Goal: Information Seeking & Learning: Check status

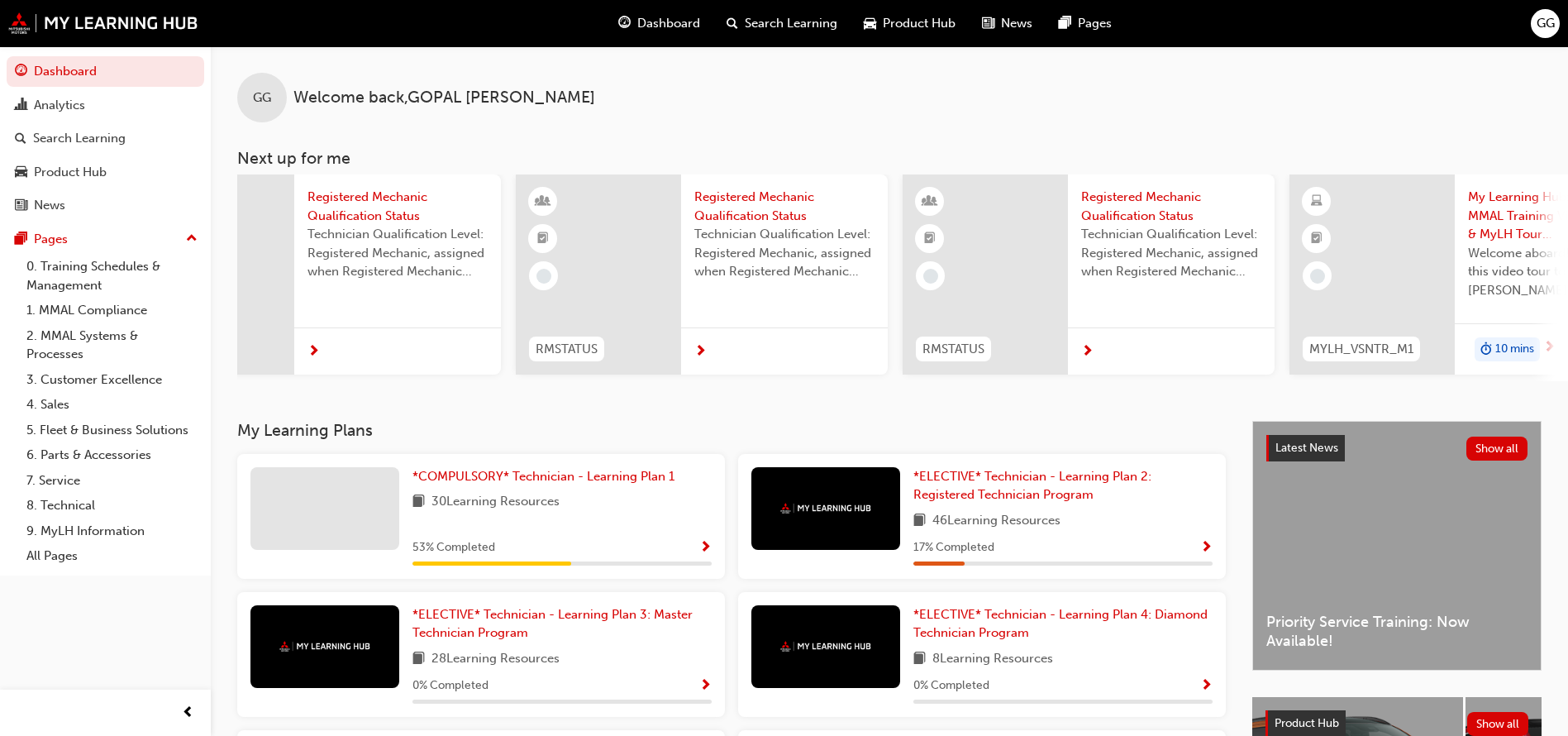
scroll to position [0, 496]
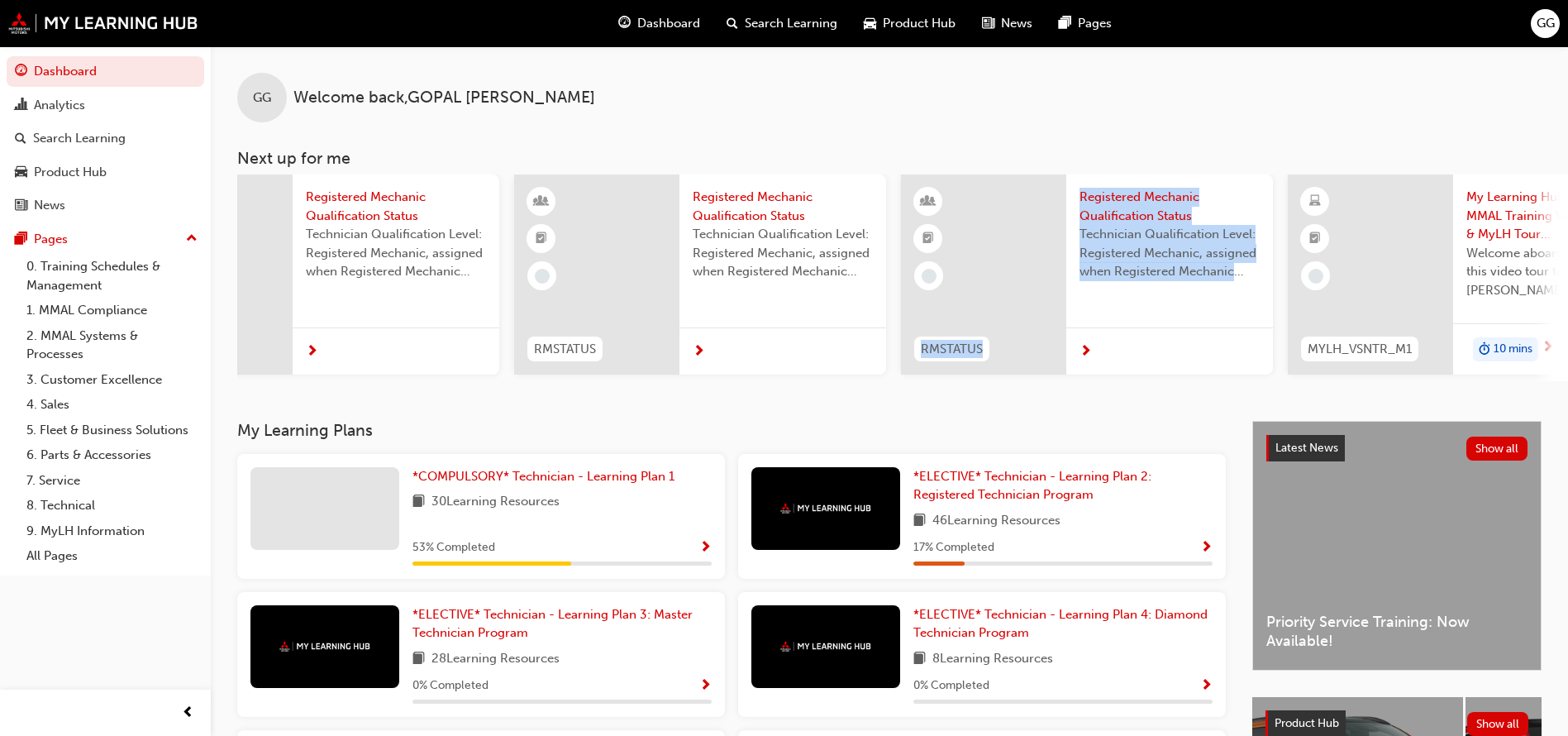
drag, startPoint x: 1058, startPoint y: 380, endPoint x: 1216, endPoint y: 402, distance: 159.5
click at [1216, 402] on div "GG Welcome back , [PERSON_NAME] Next up for me 24T_TMI_M1 24MY New-Gen Triton (…" at bounding box center [889, 234] width 1357 height 374
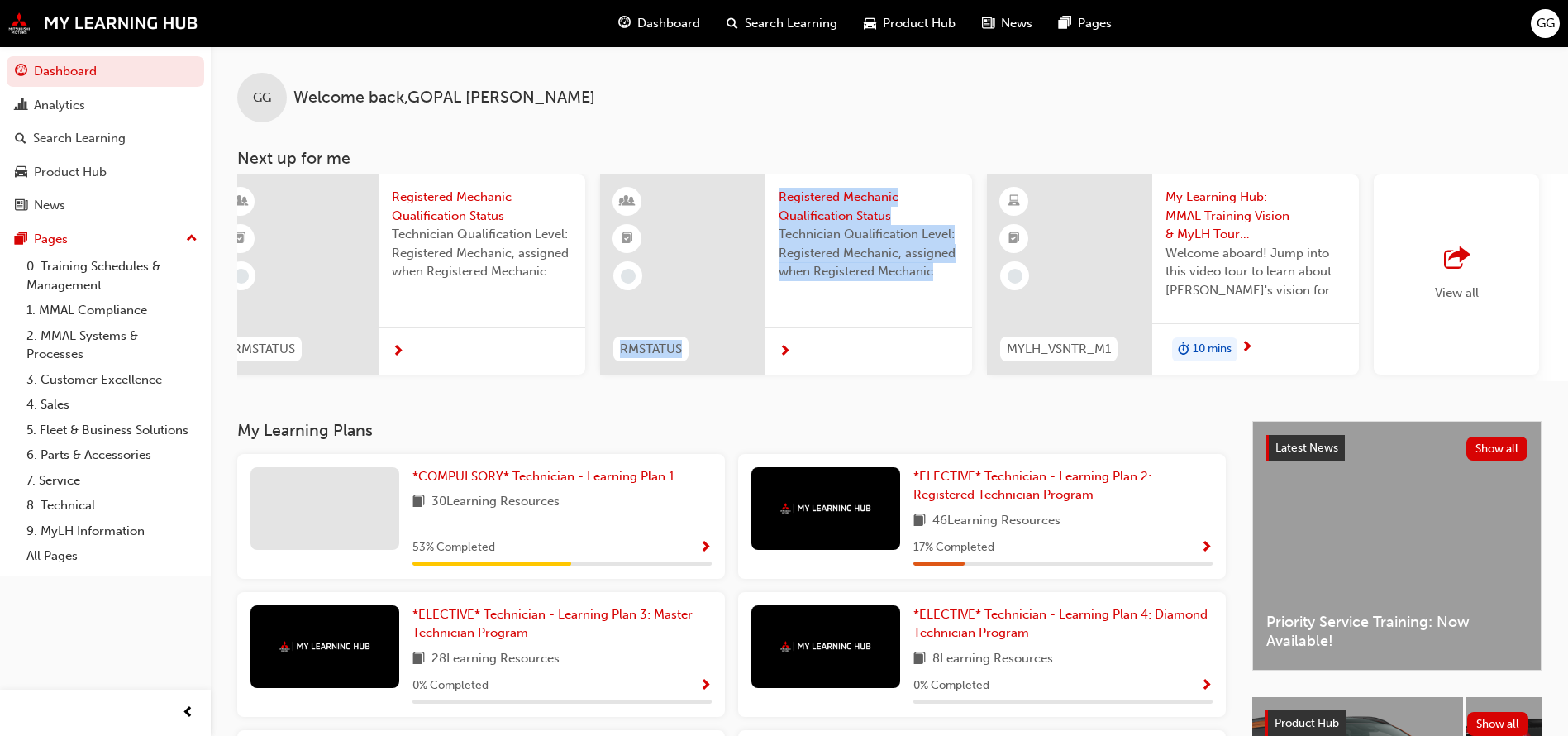
scroll to position [0, 987]
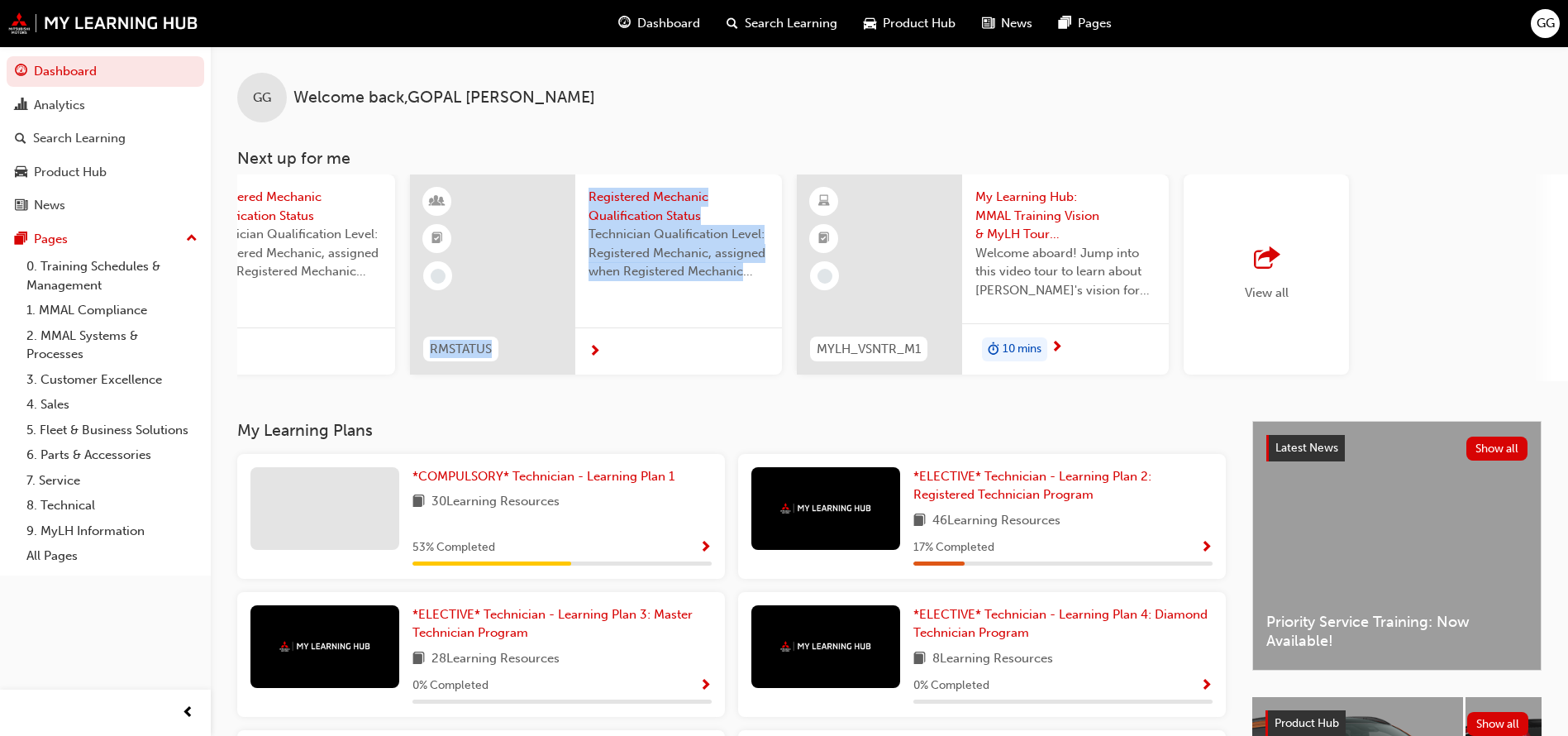
click at [1265, 253] on span "outbound-icon" at bounding box center [1266, 259] width 25 height 23
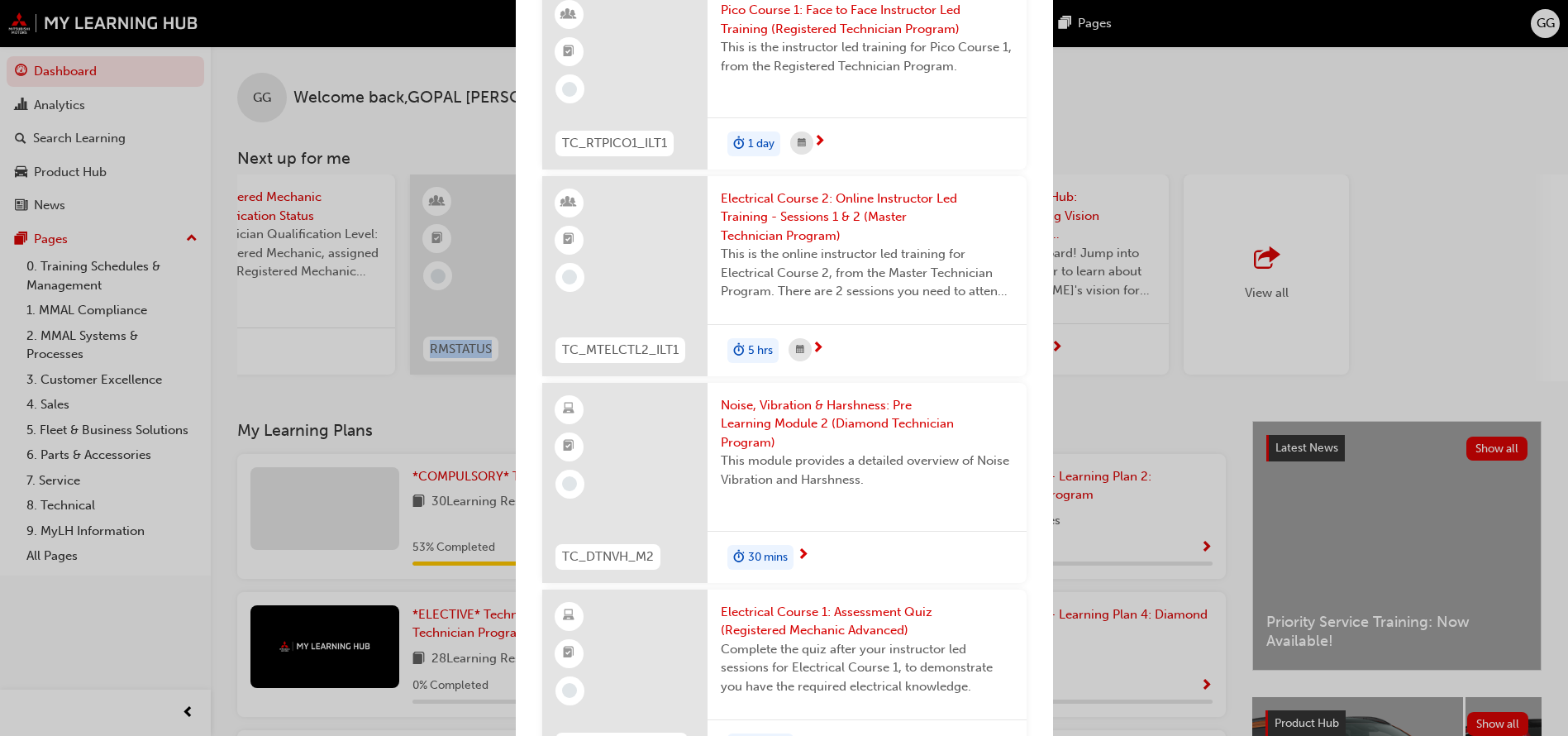
scroll to position [3596, 0]
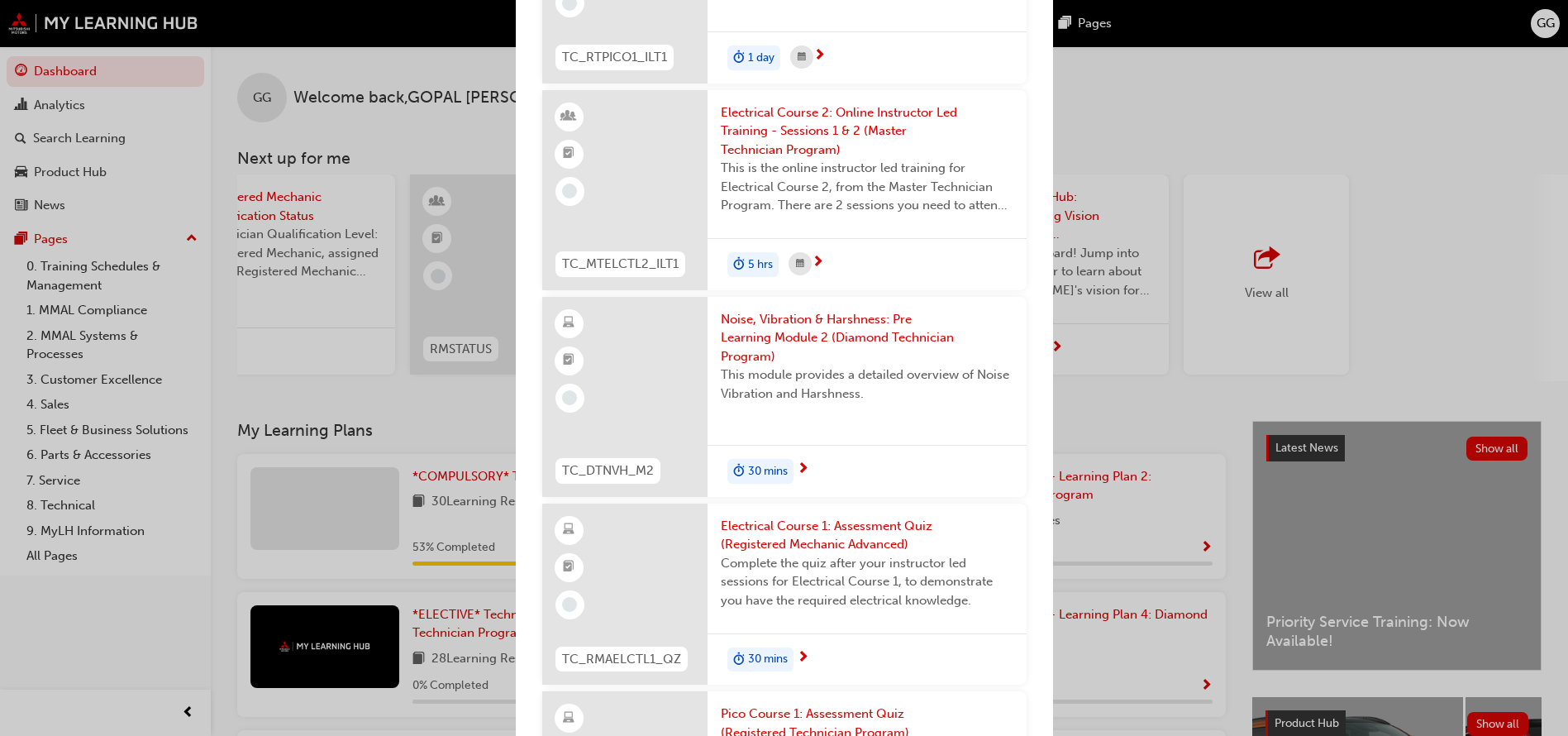
click at [1504, 87] on div "Next up for me 24T_TMI_M1 24MY New-Gen Triton (MV) - Technical Training: Video …" at bounding box center [784, 368] width 1568 height 736
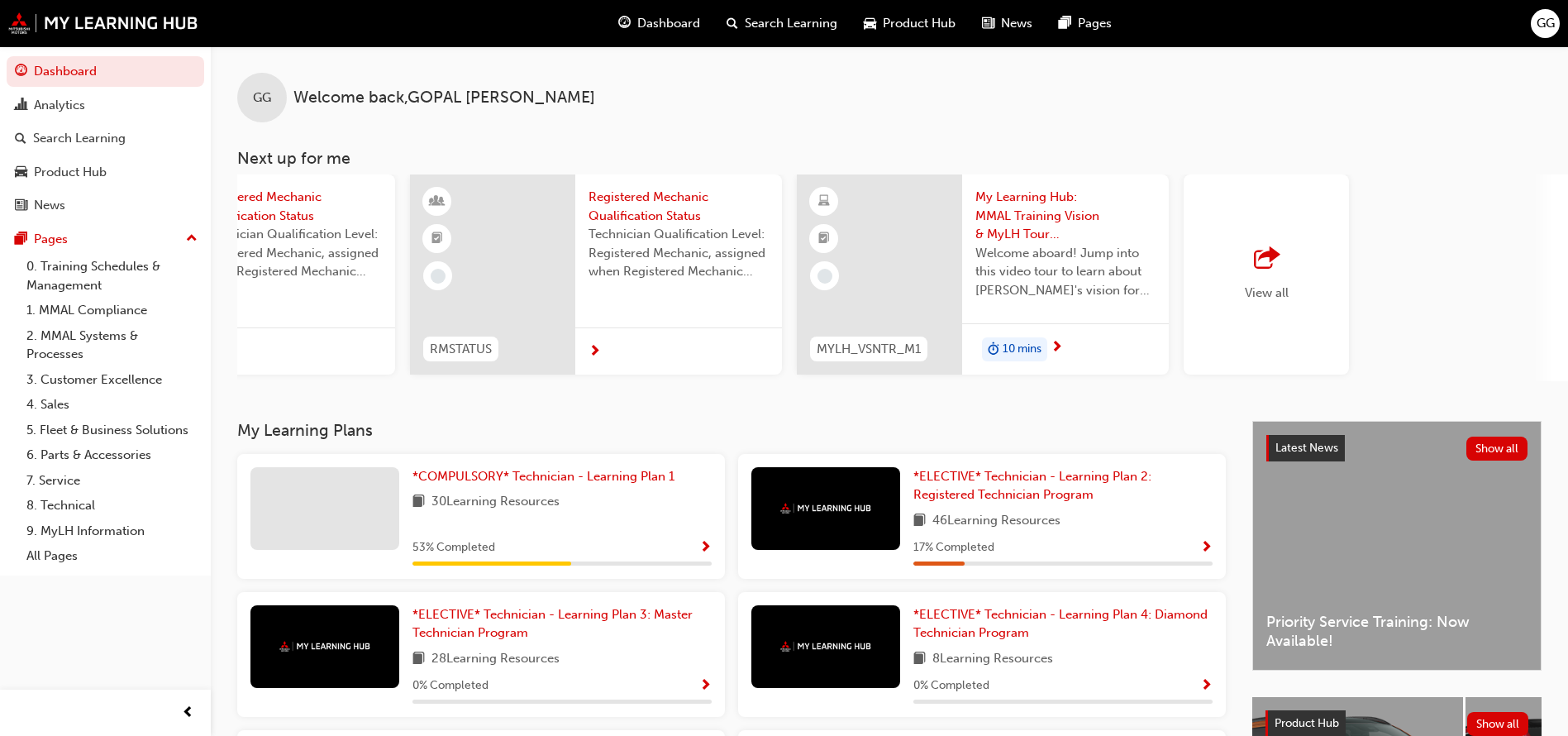
drag, startPoint x: 509, startPoint y: 388, endPoint x: 302, endPoint y: 391, distance: 207.0
click at [302, 391] on div "GG Welcome back , [PERSON_NAME] Next up for me 24T_TMI_M1 24MY New-Gen Triton (…" at bounding box center [889, 234] width 1357 height 374
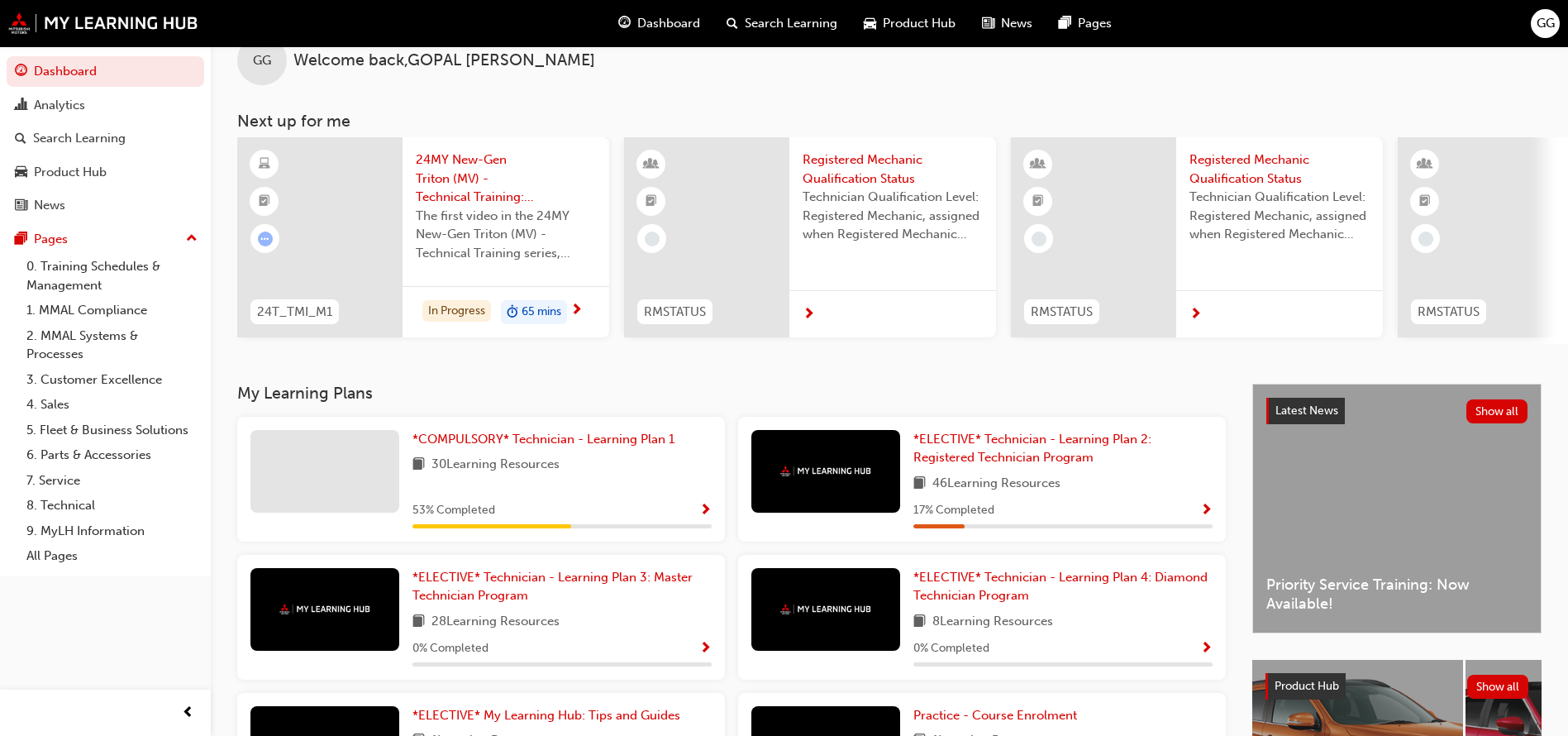
scroll to position [0, 0]
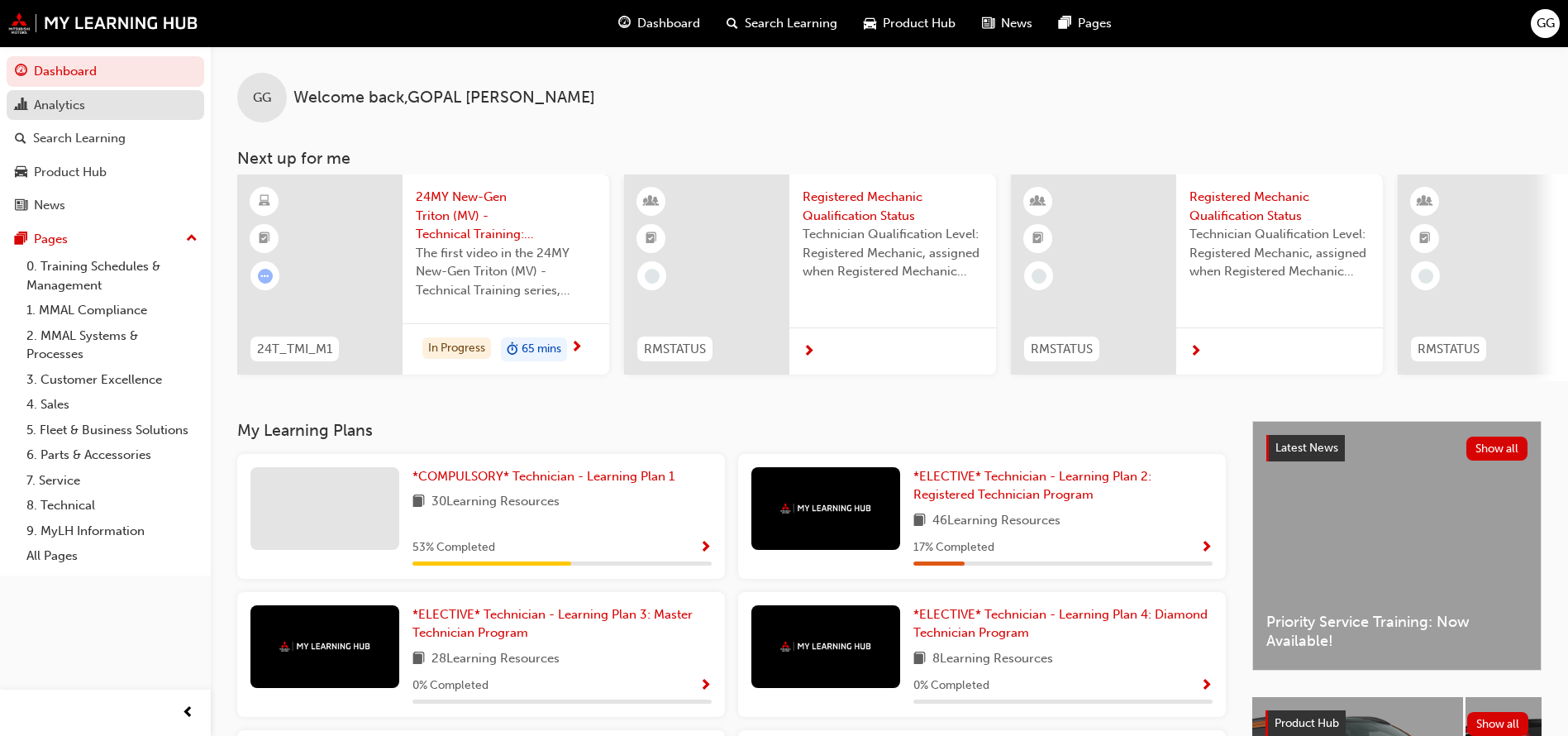
click at [72, 109] on div "Analytics" at bounding box center [59, 105] width 51 height 19
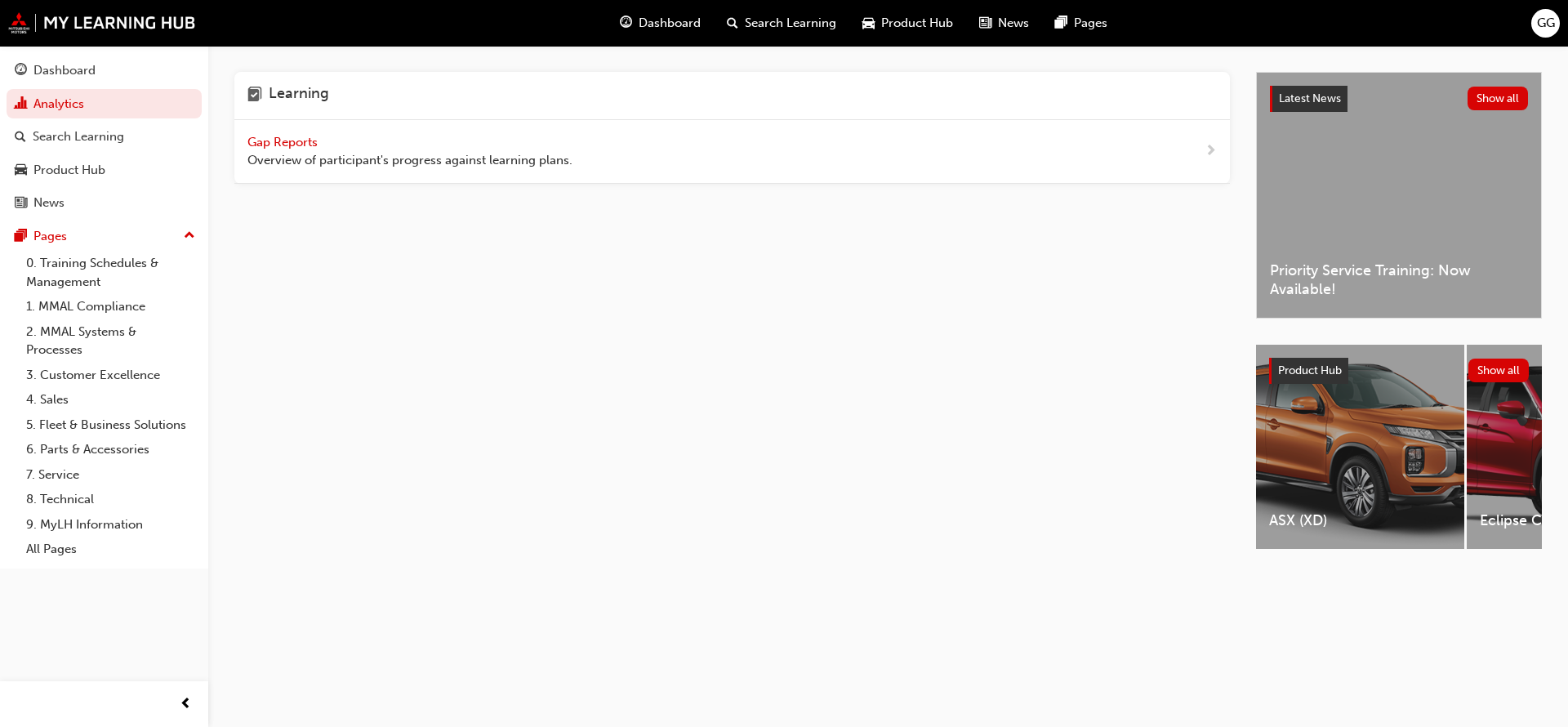
click at [305, 141] on span "Gap Reports" at bounding box center [284, 141] width 73 height 14
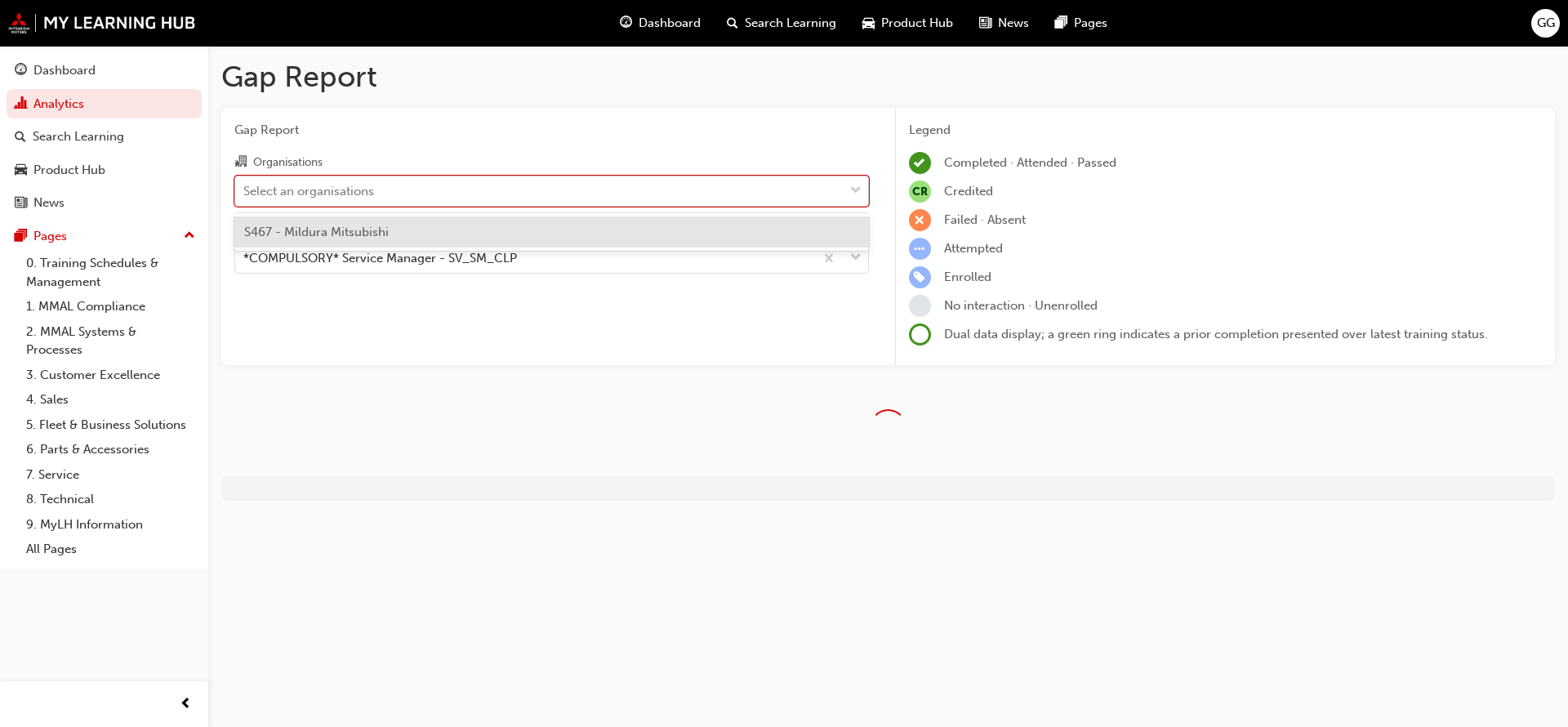
drag, startPoint x: 850, startPoint y: 191, endPoint x: 641, endPoint y: 200, distance: 209.2
click at [850, 191] on div at bounding box center [856, 191] width 25 height 30
click at [245, 191] on input "Organisations option S467 - Mildura Mitsubishi focused, 1 of 1. 1 result availa…" at bounding box center [244, 190] width 2 height 14
click at [329, 233] on span "S467 - Mildura Mitsubishi" at bounding box center [317, 232] width 145 height 14
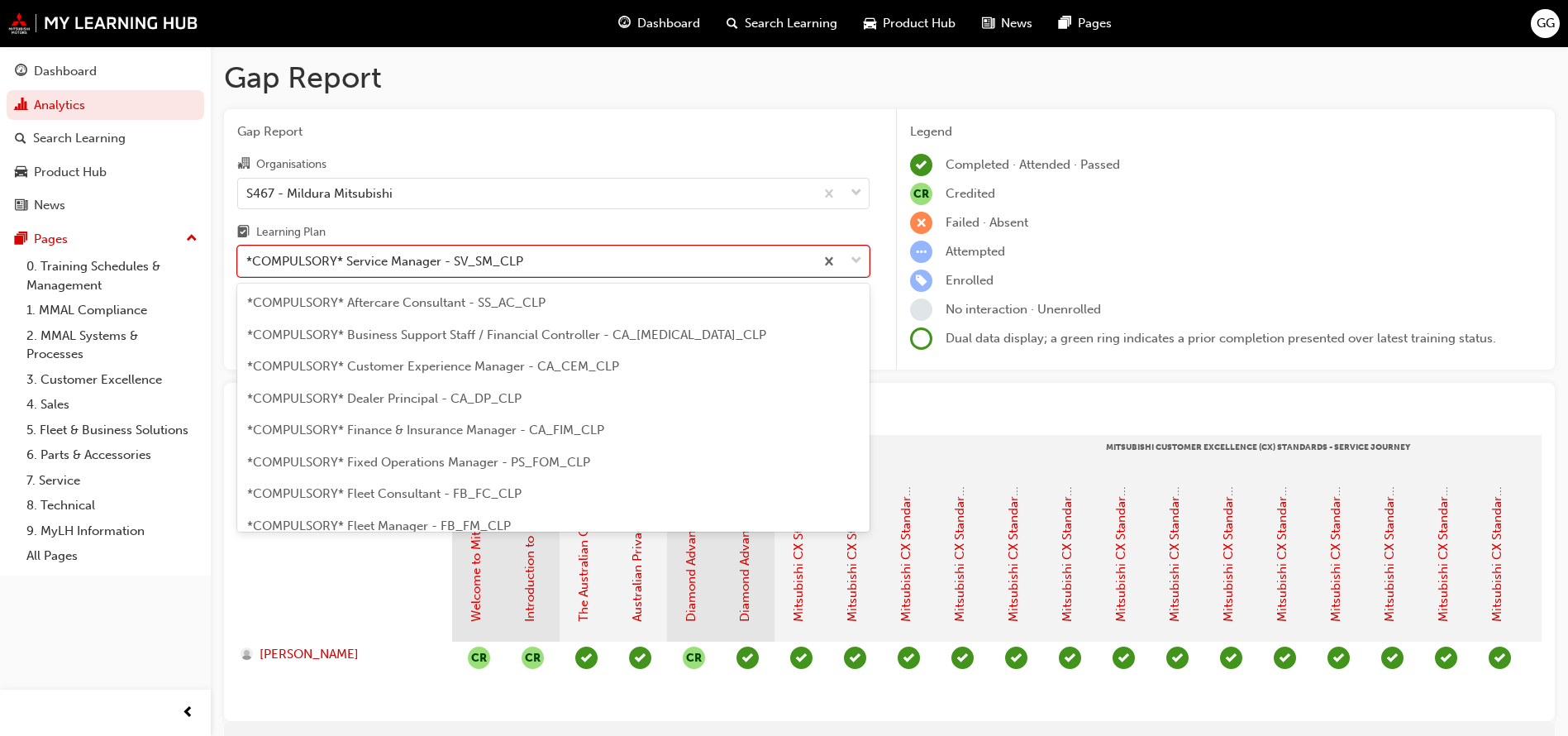
click at [866, 266] on div at bounding box center [841, 261] width 54 height 30
click at [248, 266] on input "Learning Plan option *COMPULSORY* Service Manager - SV_SM_CLP focused, 20 of 33…" at bounding box center [247, 260] width 2 height 14
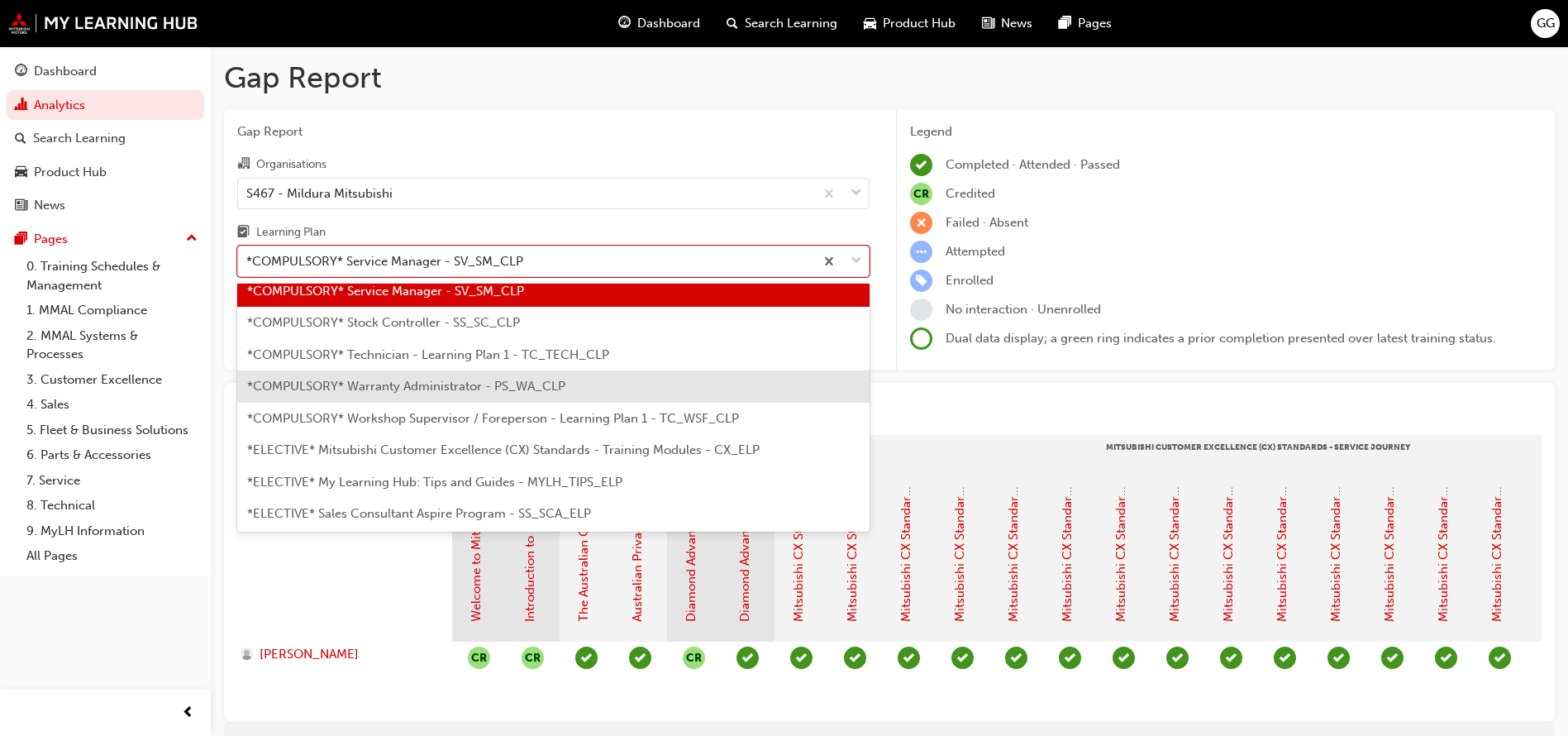
scroll to position [652, 0]
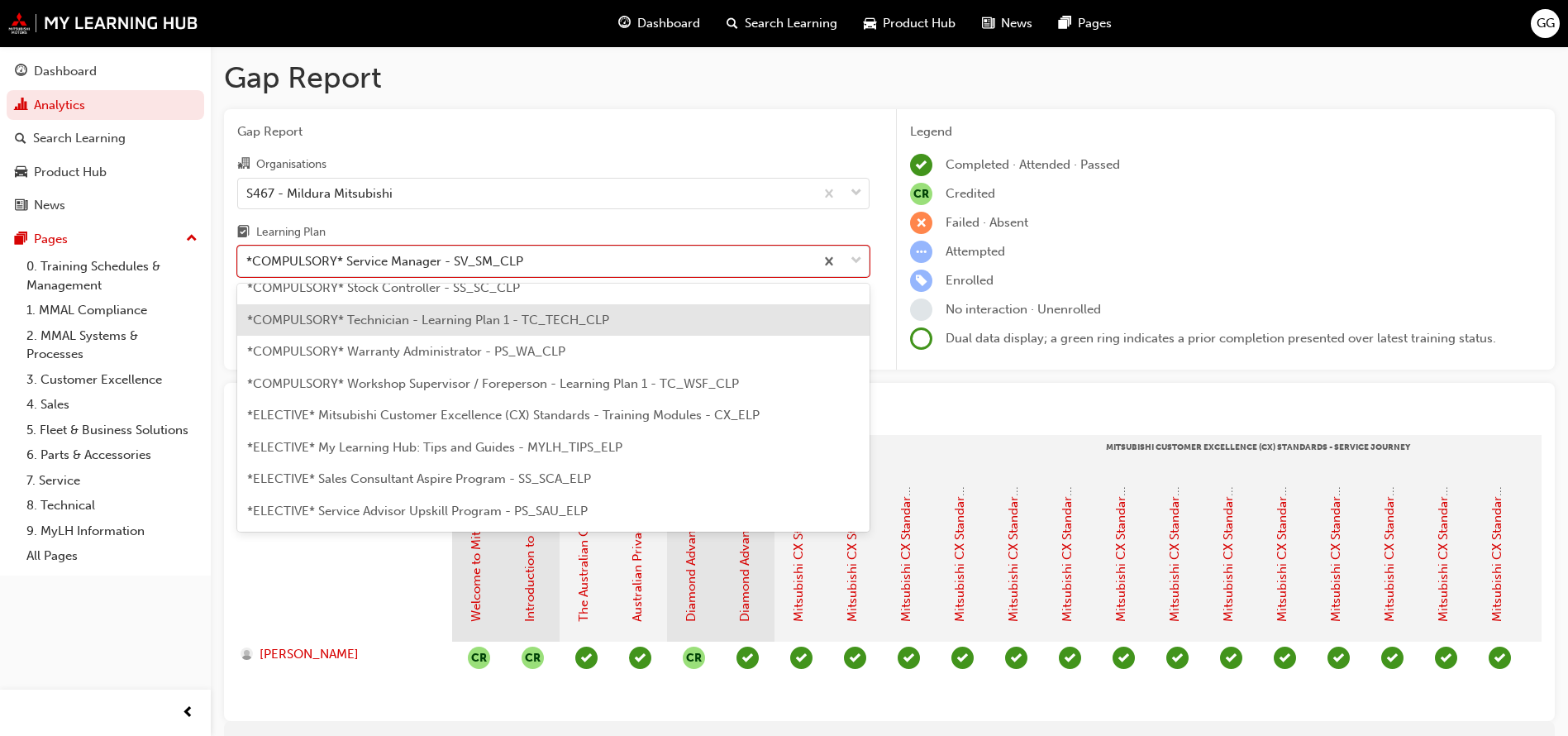
click at [465, 325] on span "*COMPULSORY* Technician - Learning Plan 1 - TC_TECH_CLP" at bounding box center [428, 320] width 362 height 15
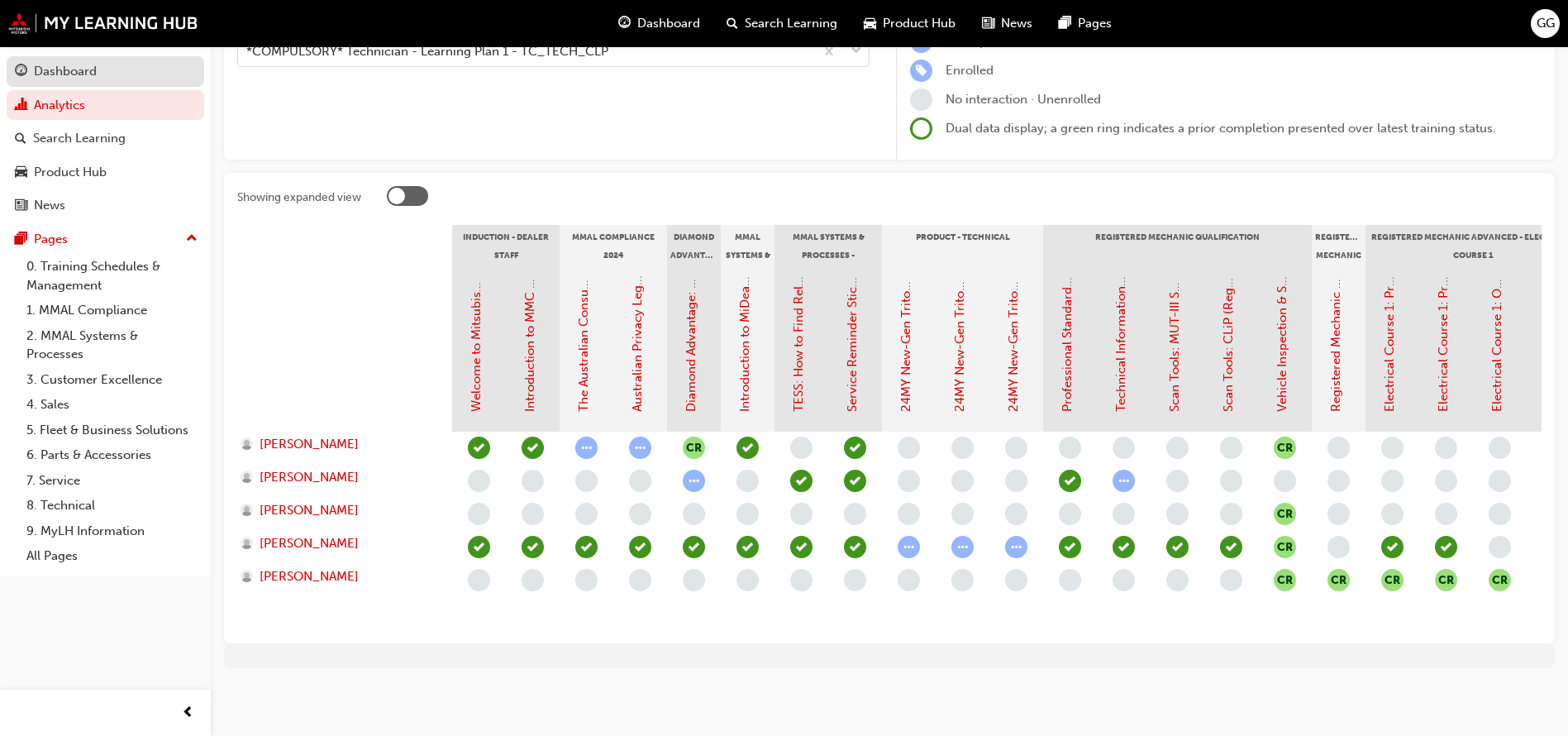
click at [71, 75] on div "Dashboard" at bounding box center [65, 72] width 63 height 19
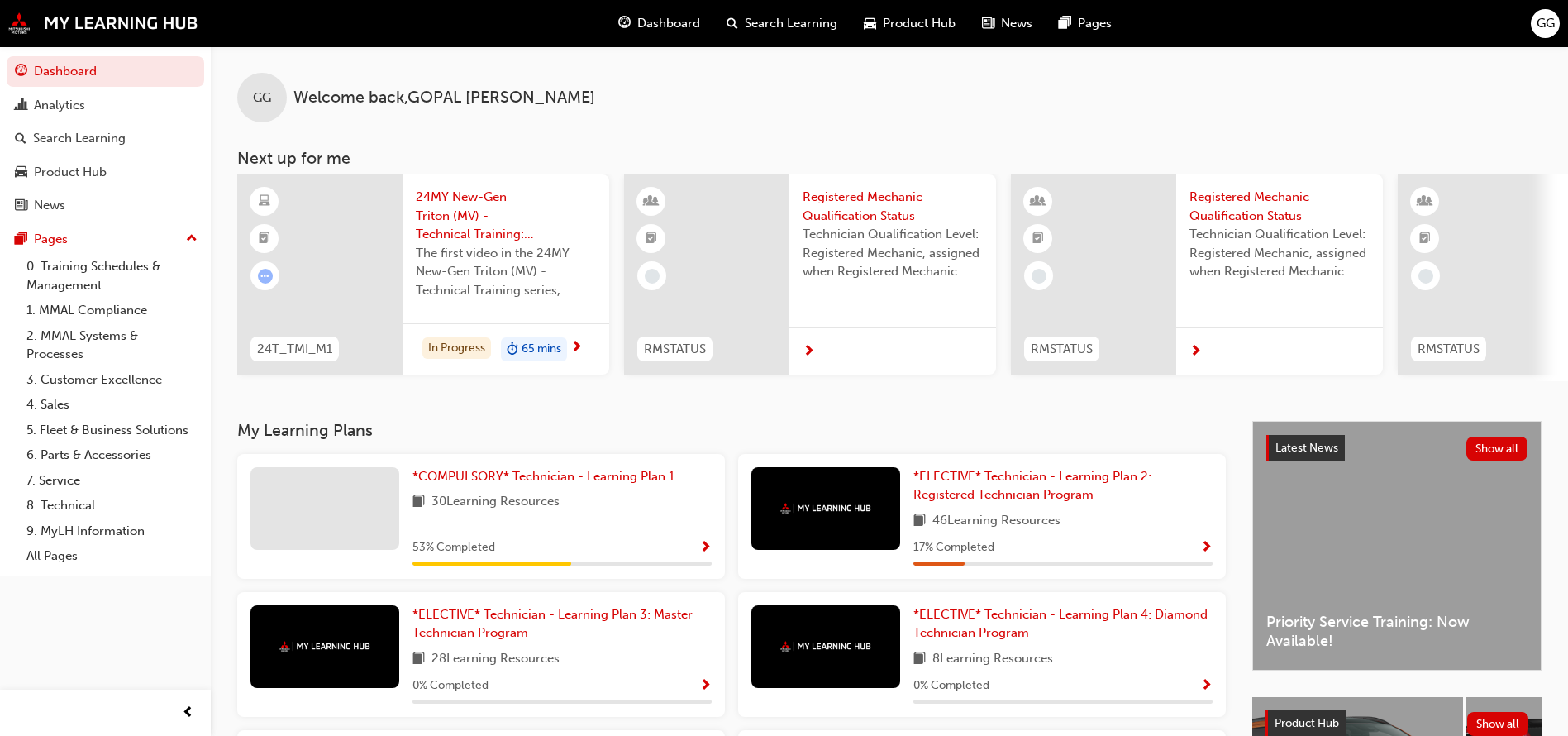
drag, startPoint x: 797, startPoint y: 388, endPoint x: 741, endPoint y: 355, distance: 65.0
click at [852, 386] on div "GG Welcome back , [PERSON_NAME] Next up for me 24T_TMI_M1 24MY New-Gen Triton (…" at bounding box center [889, 234] width 1357 height 374
click at [766, 300] on div at bounding box center [706, 274] width 165 height 200
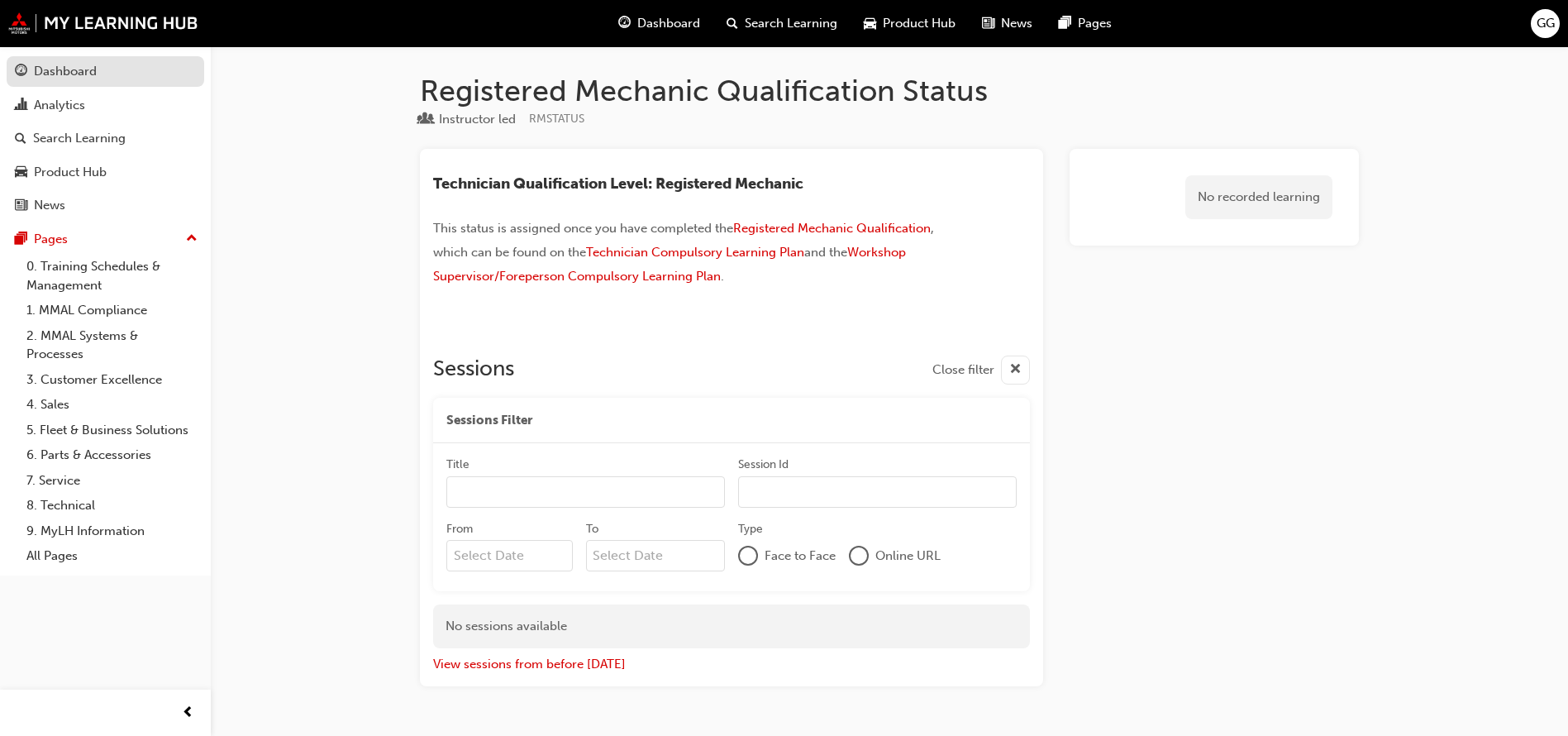
click at [55, 70] on div "Dashboard" at bounding box center [65, 72] width 63 height 19
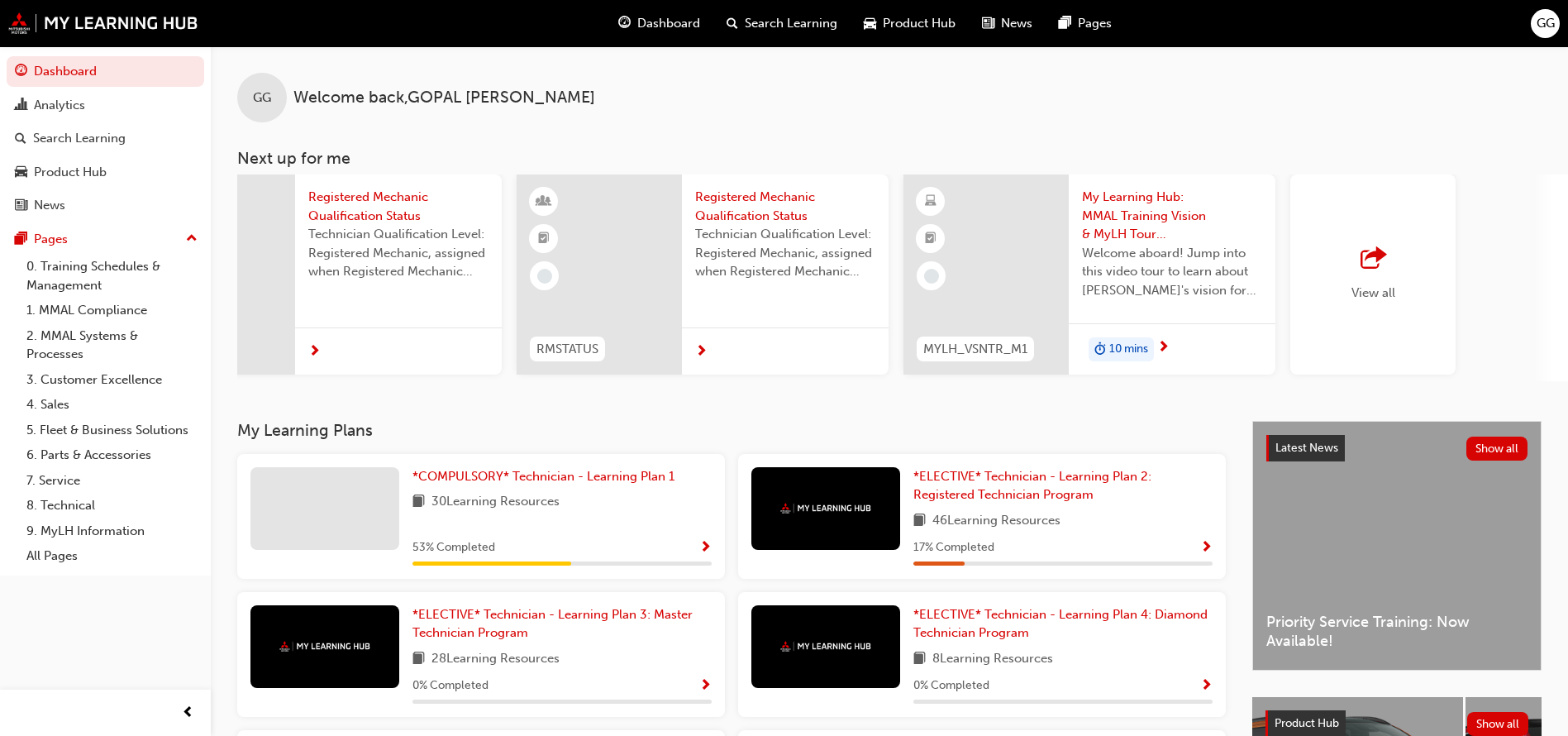
scroll to position [0, 987]
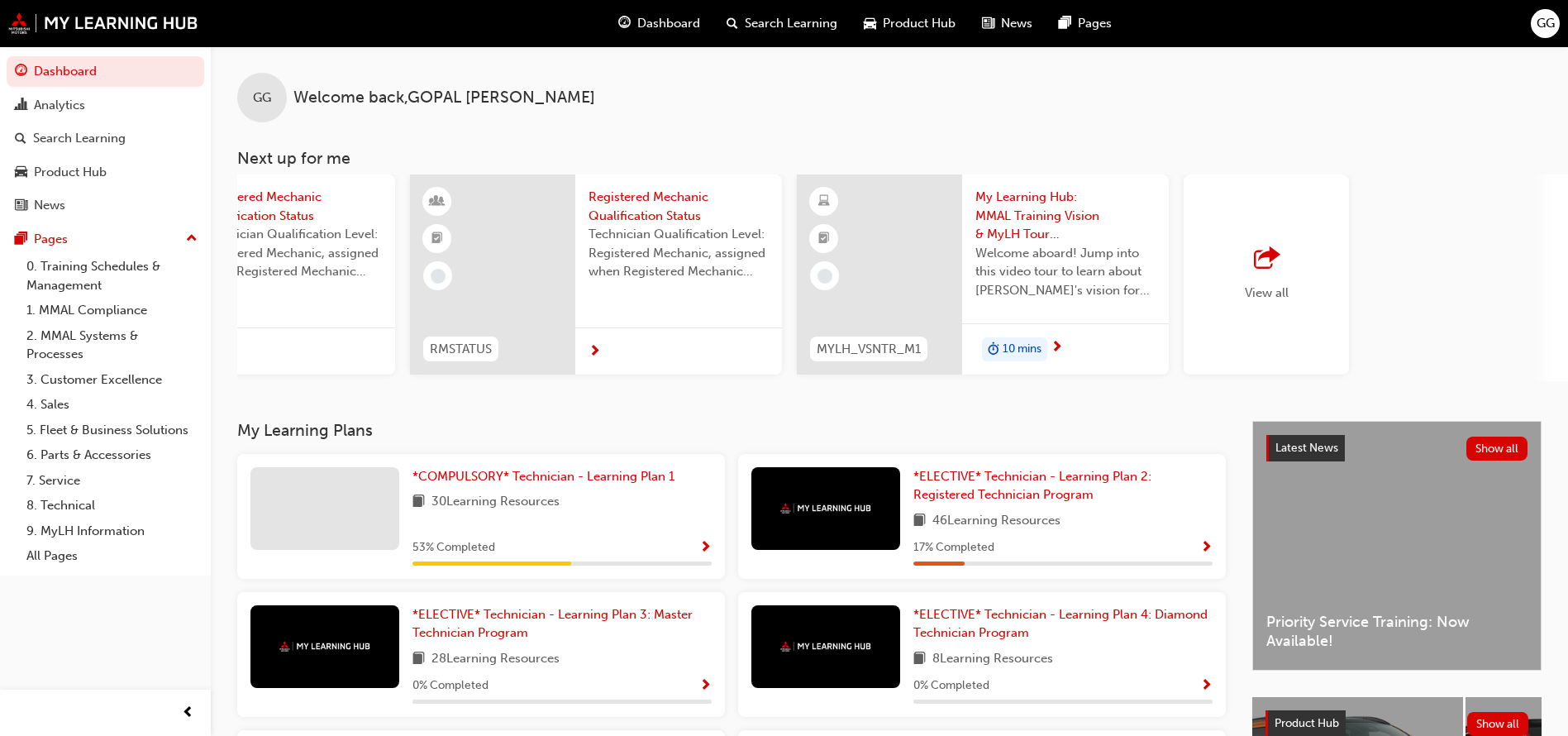
click at [1269, 254] on span "outbound-icon" at bounding box center [1266, 259] width 25 height 23
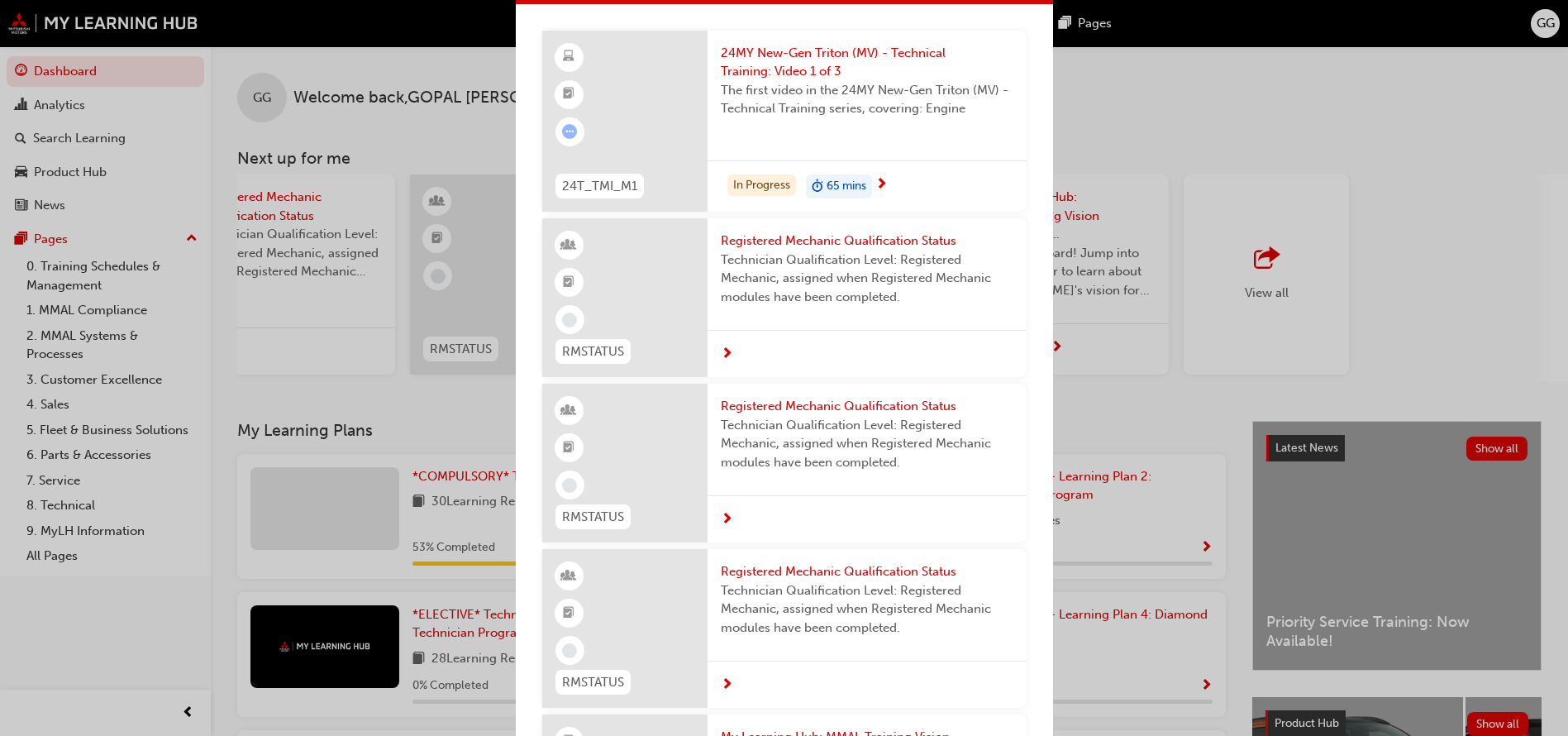
scroll to position [0, 0]
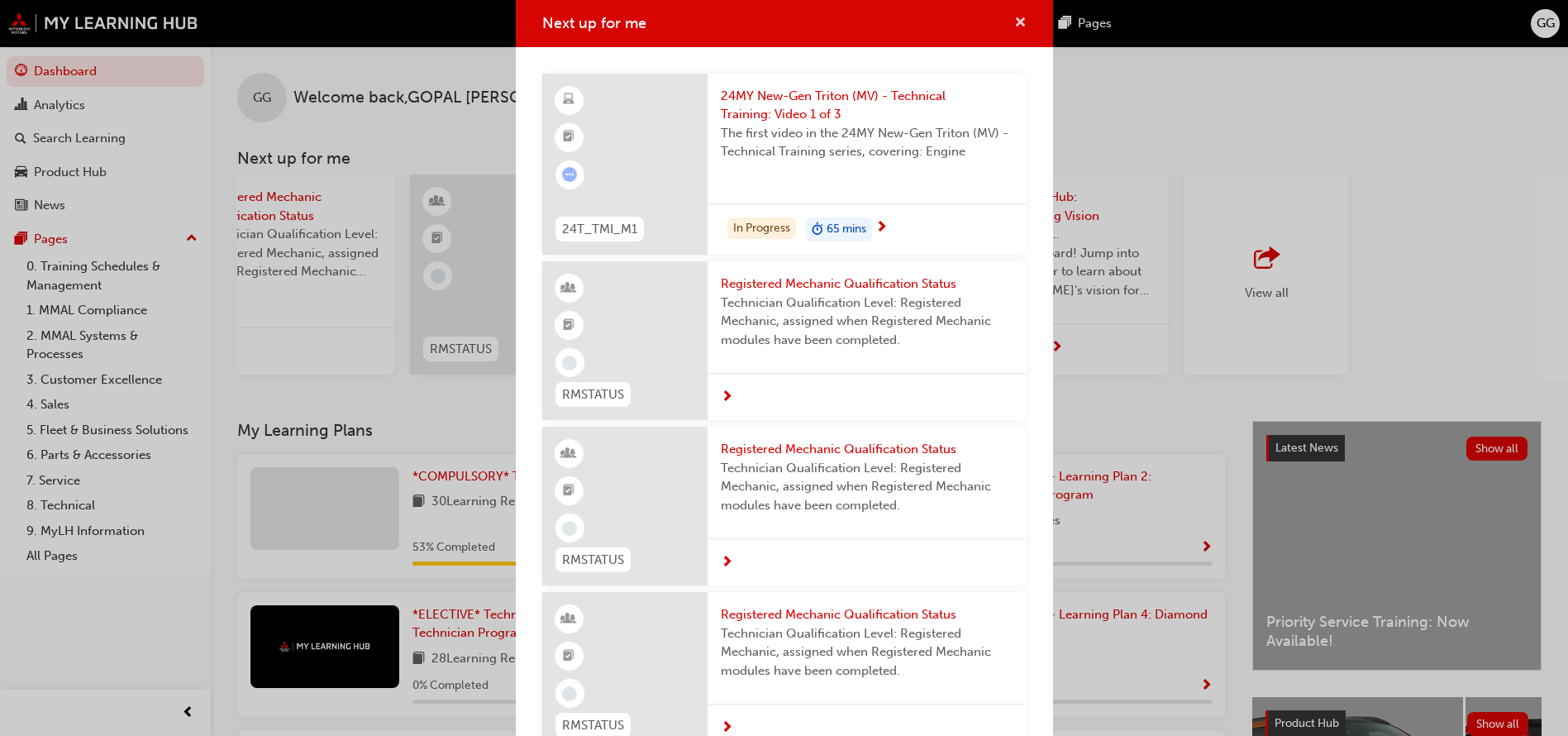
click at [1014, 16] on span "cross-icon" at bounding box center [1020, 23] width 12 height 15
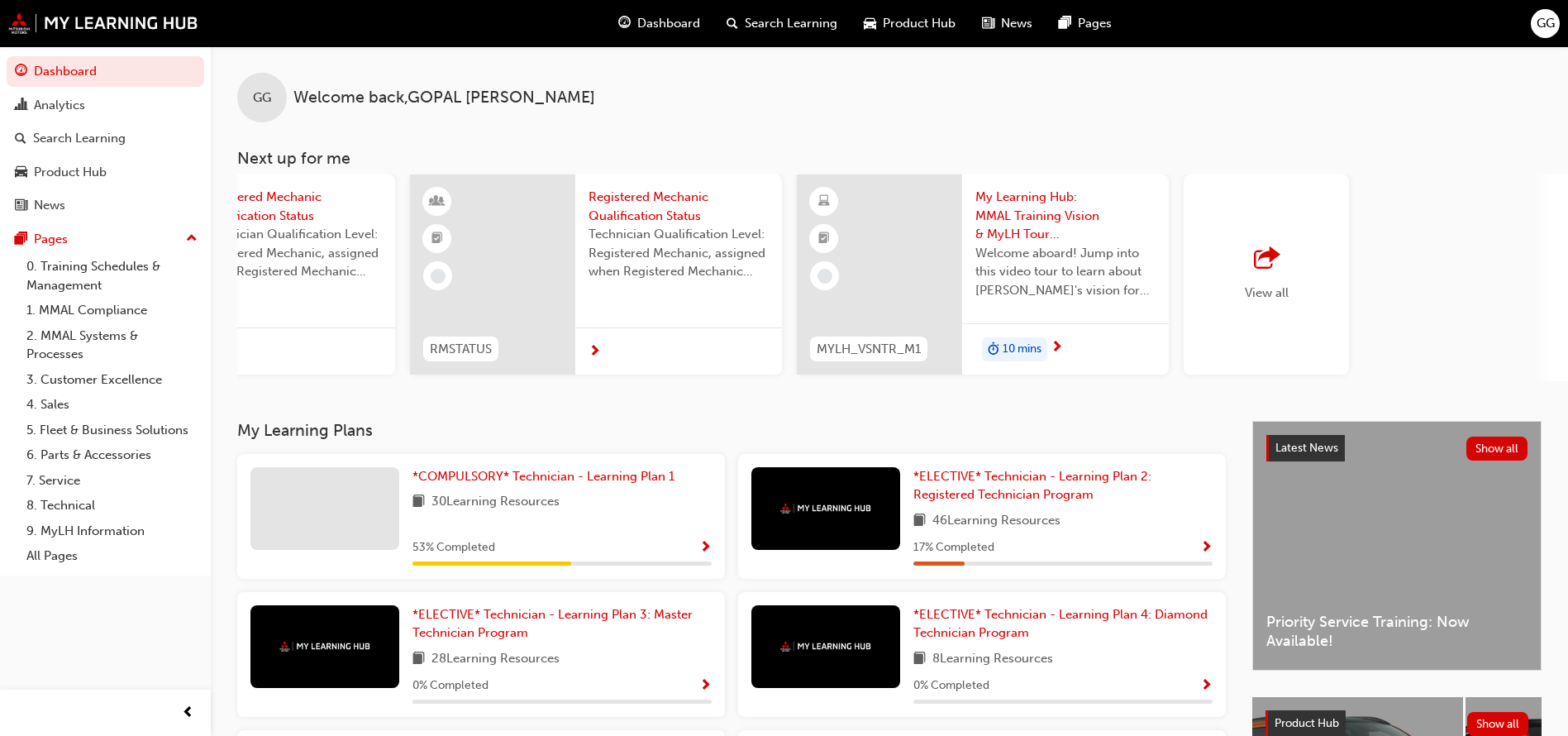
click at [1548, 17] on span "GG" at bounding box center [1545, 23] width 18 height 19
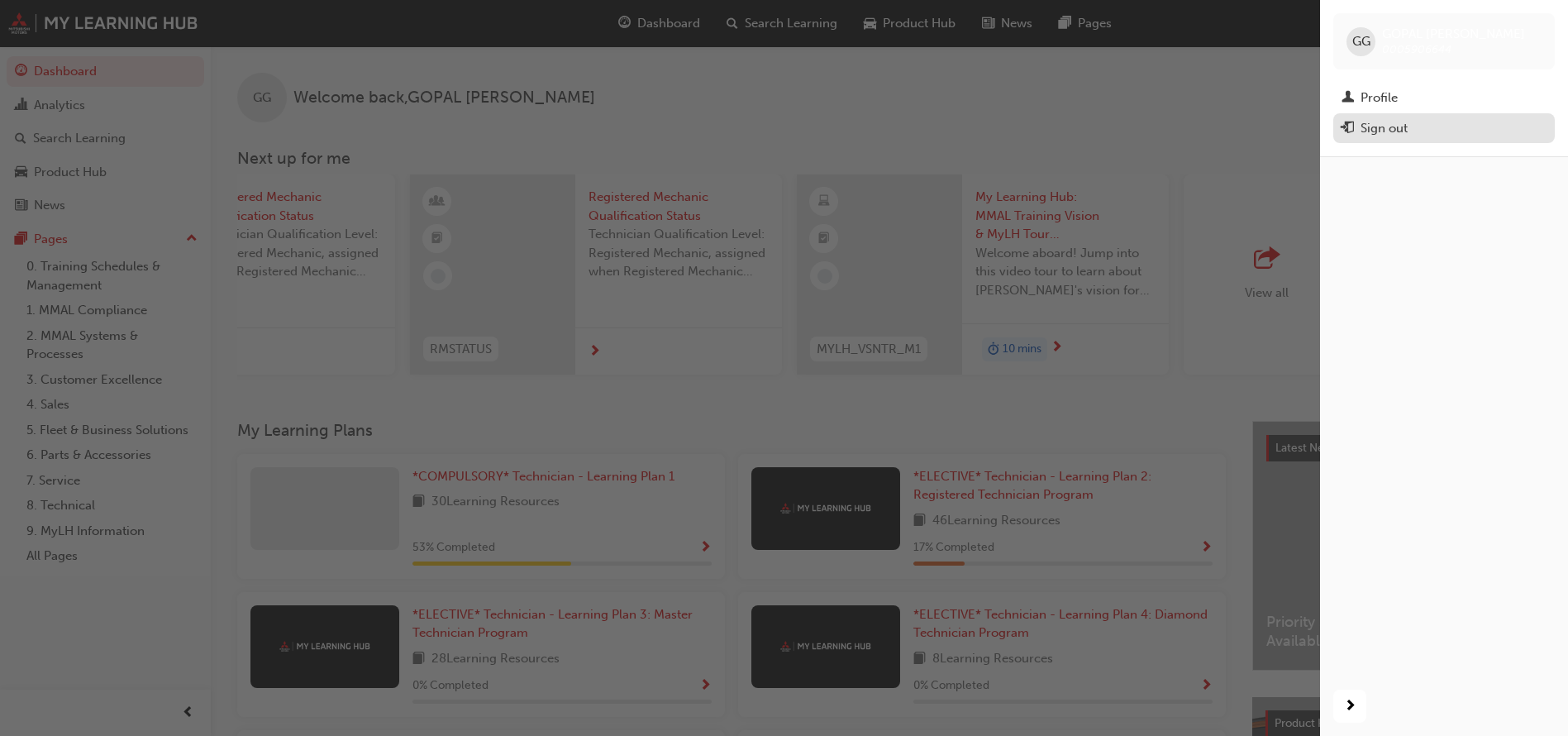
click at [1382, 129] on div "Sign out" at bounding box center [1384, 128] width 47 height 19
